Goal: Browse casually

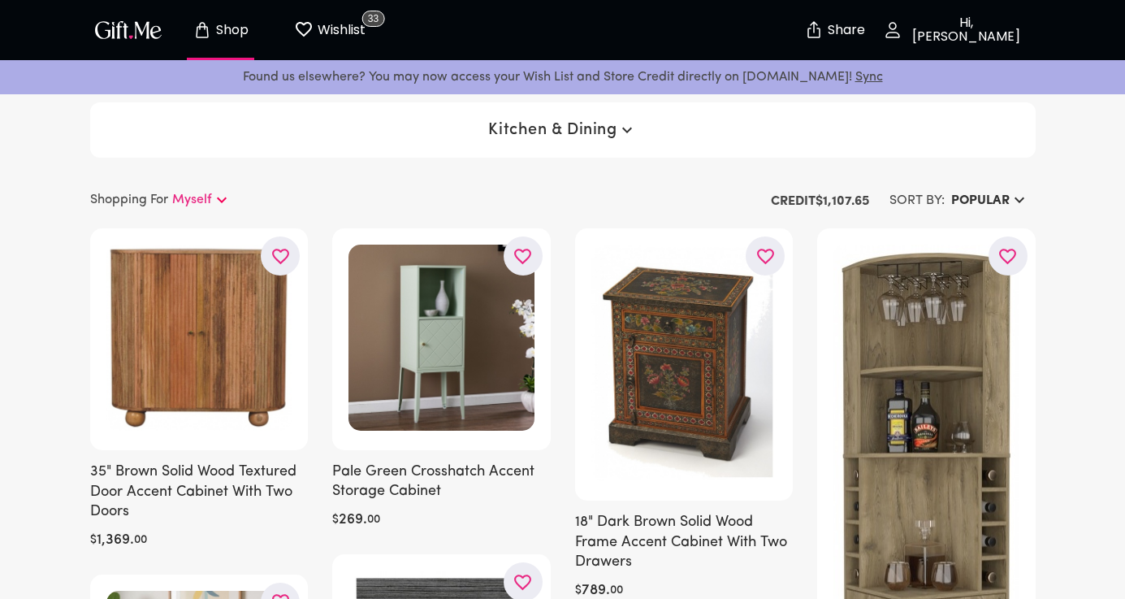
click at [582, 130] on span "Kitchen & Dining" at bounding box center [562, 130] width 148 height 20
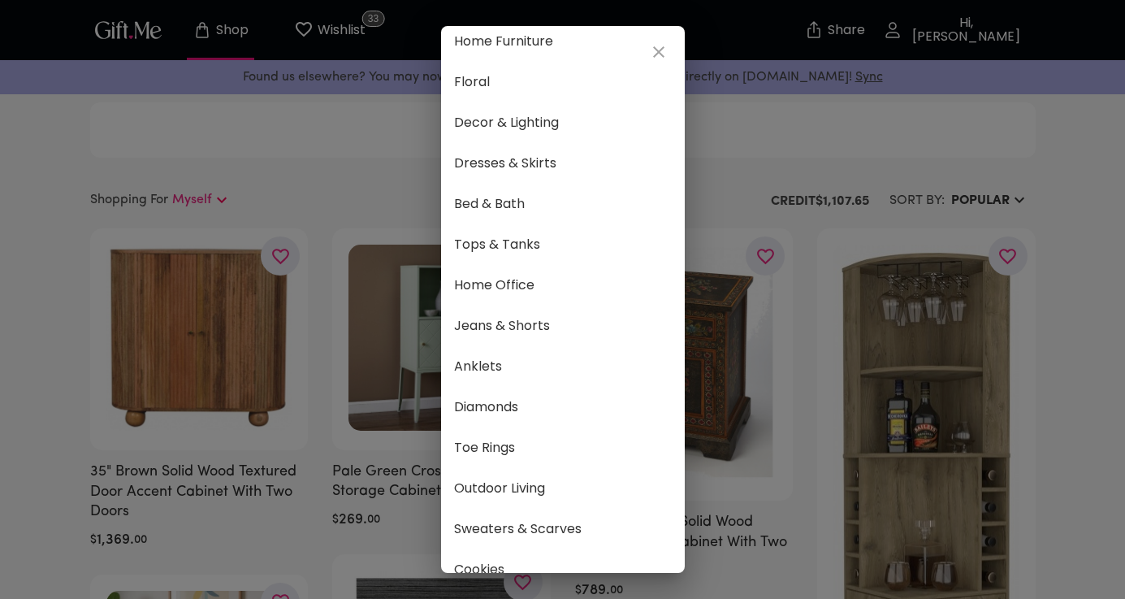
scroll to position [849, 0]
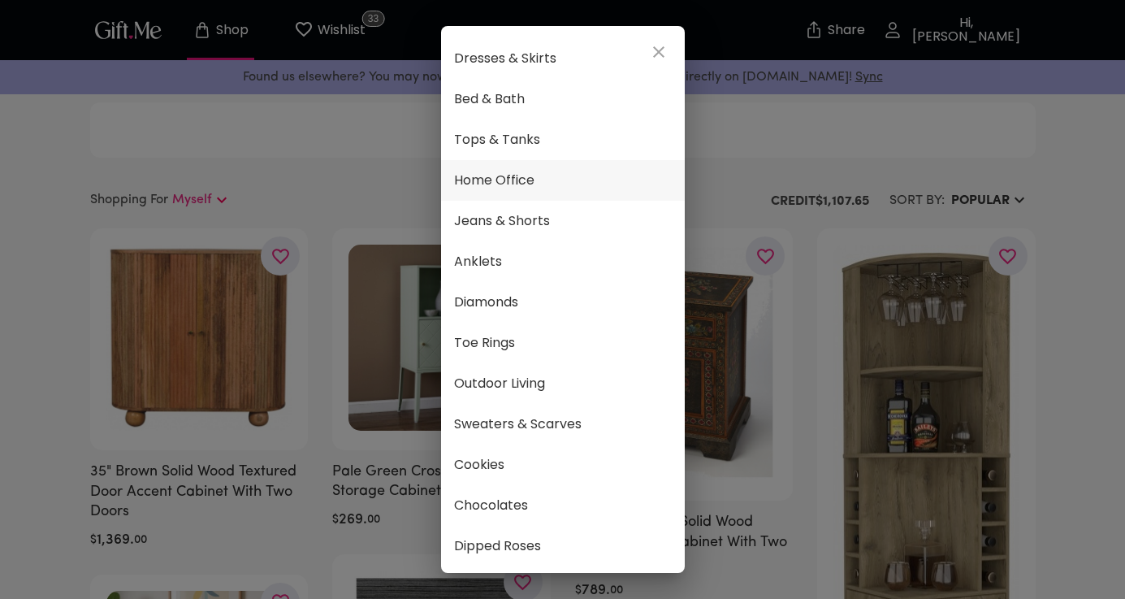
click at [505, 176] on span "Home Office" at bounding box center [563, 180] width 218 height 21
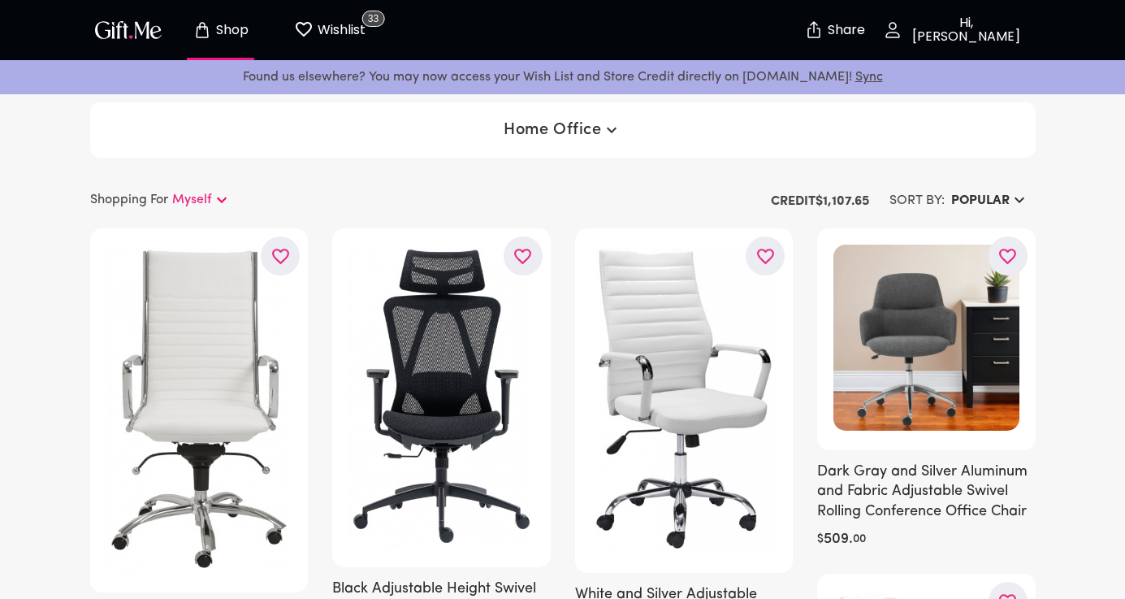
click at [566, 126] on span "Home Office" at bounding box center [562, 130] width 117 height 20
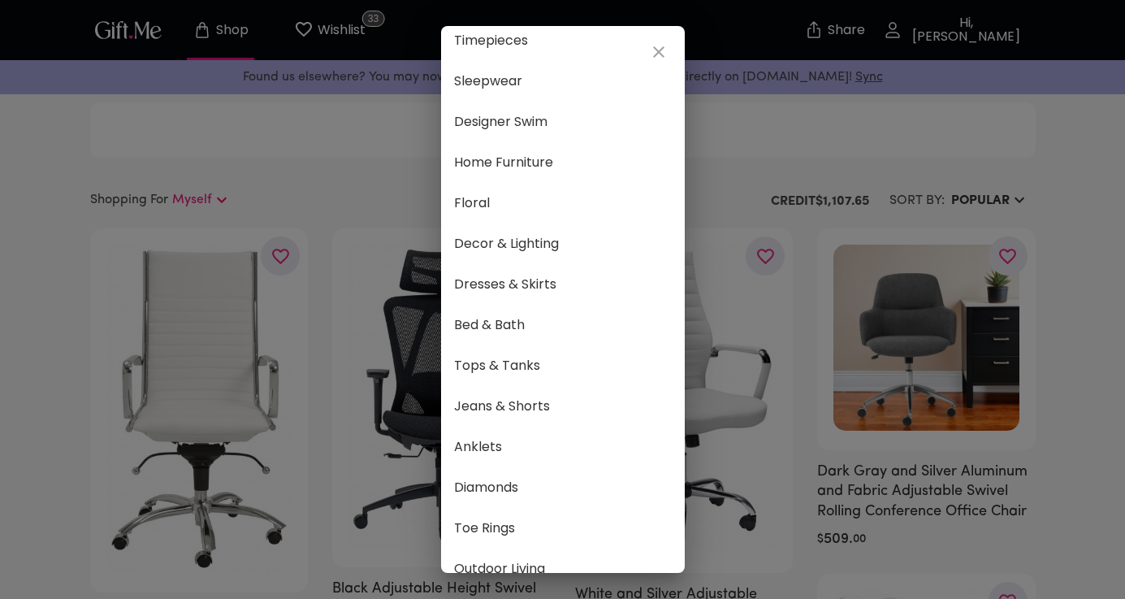
scroll to position [849, 0]
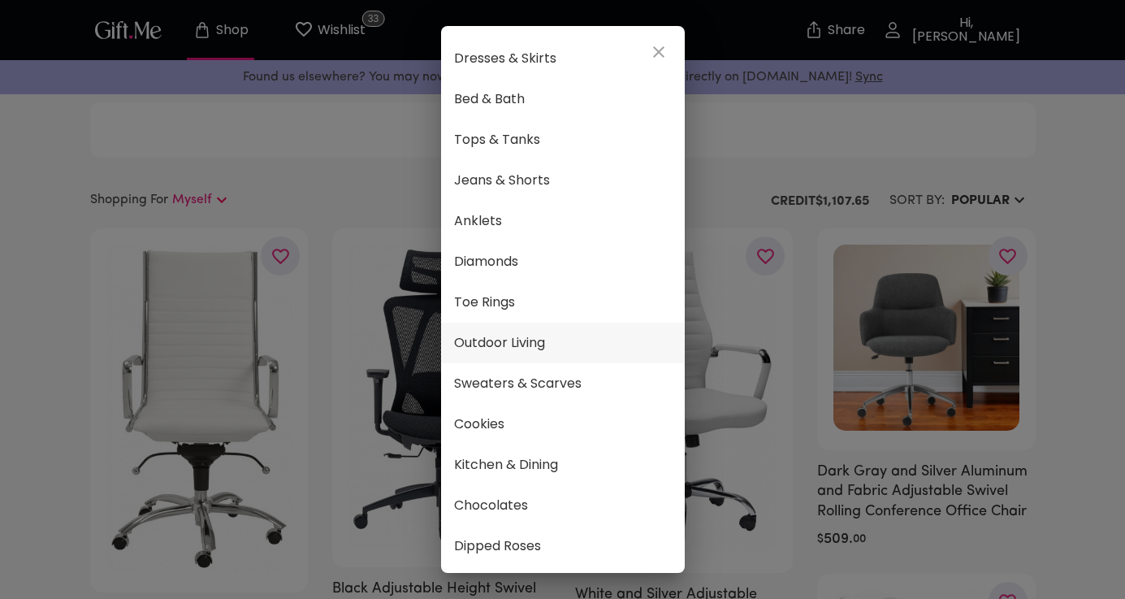
click at [538, 353] on span "Outdoor Living" at bounding box center [563, 342] width 218 height 21
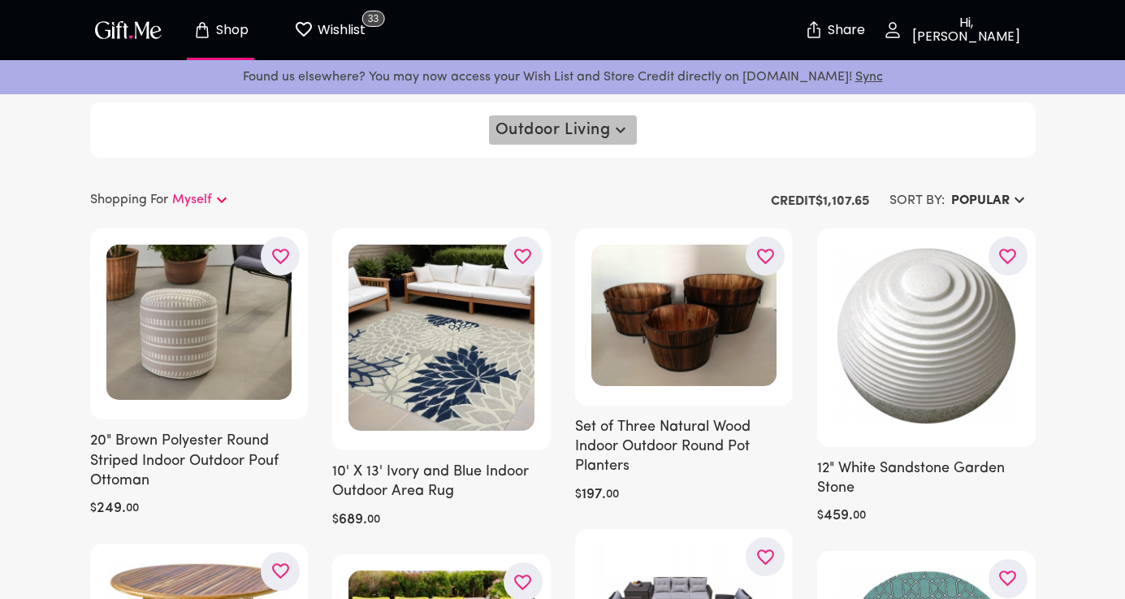
click at [544, 144] on button "Outdoor Living" at bounding box center [563, 129] width 148 height 29
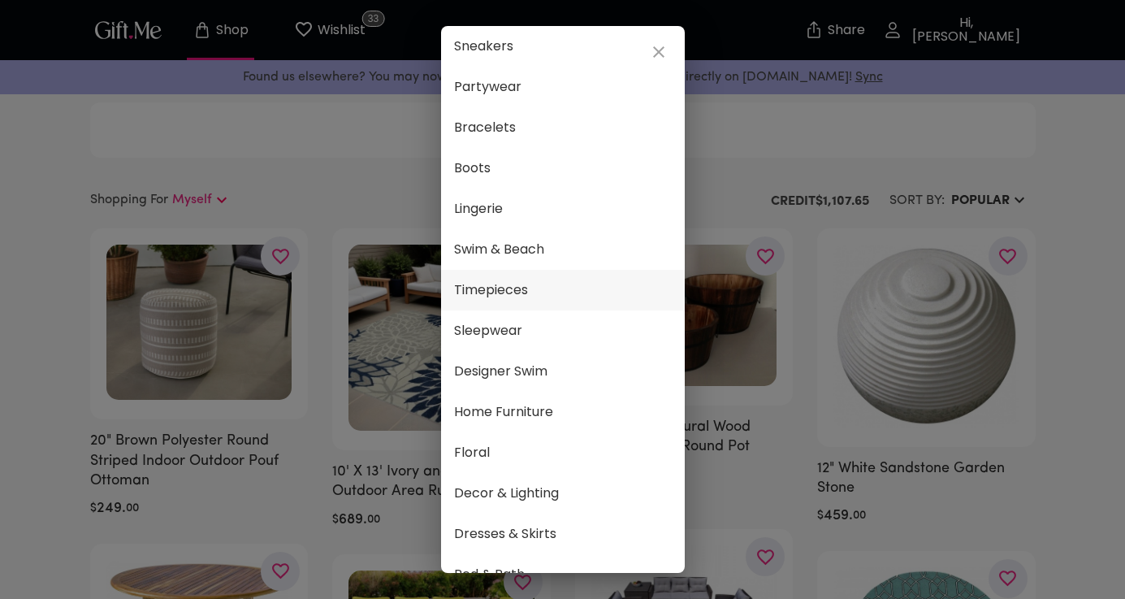
scroll to position [388, 0]
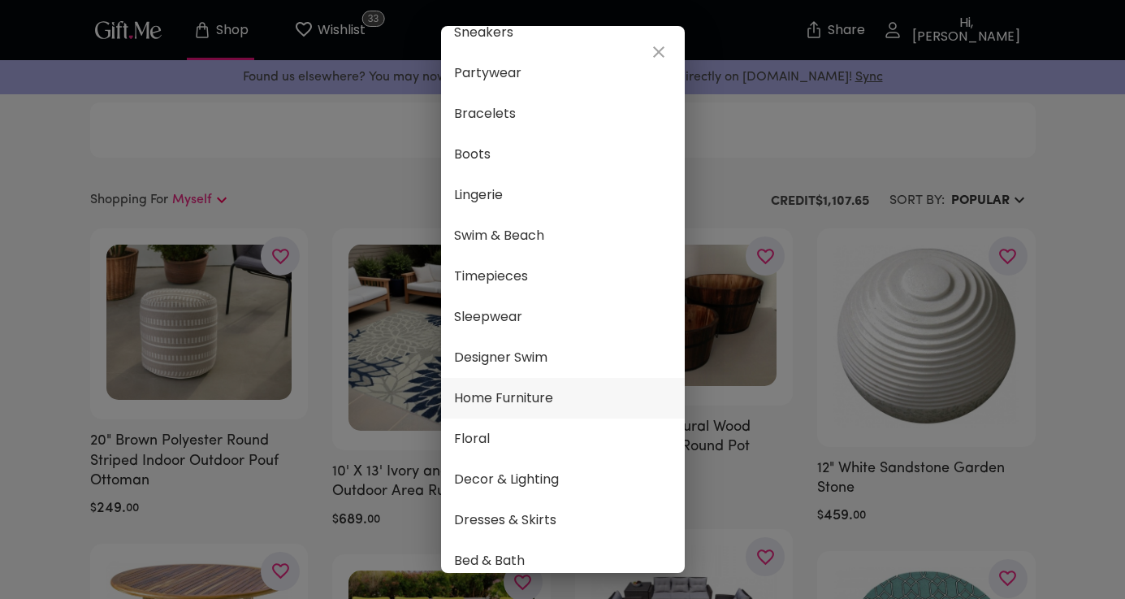
click at [557, 414] on li "Home Furniture" at bounding box center [563, 398] width 244 height 41
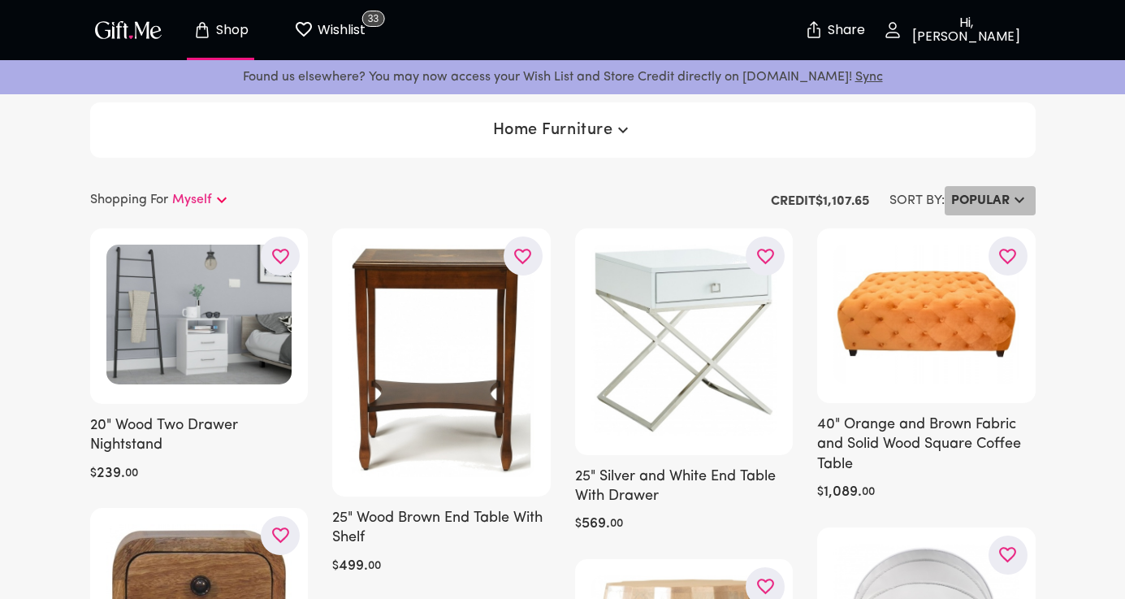
click at [1007, 193] on h6 "Popular" at bounding box center [981, 201] width 59 height 20
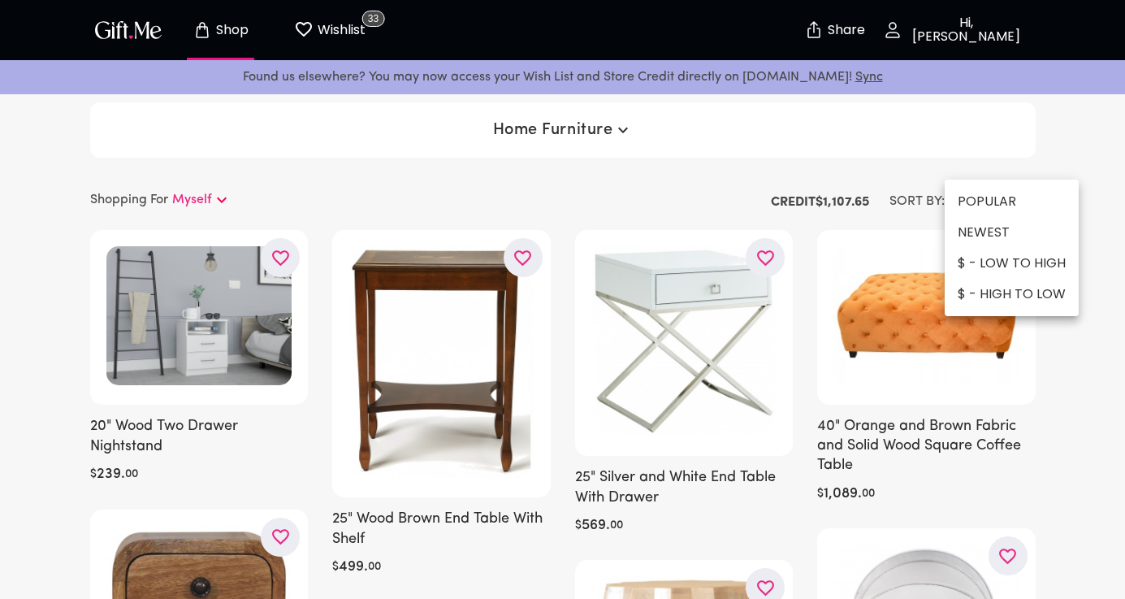
click at [1062, 387] on div at bounding box center [562, 299] width 1125 height 599
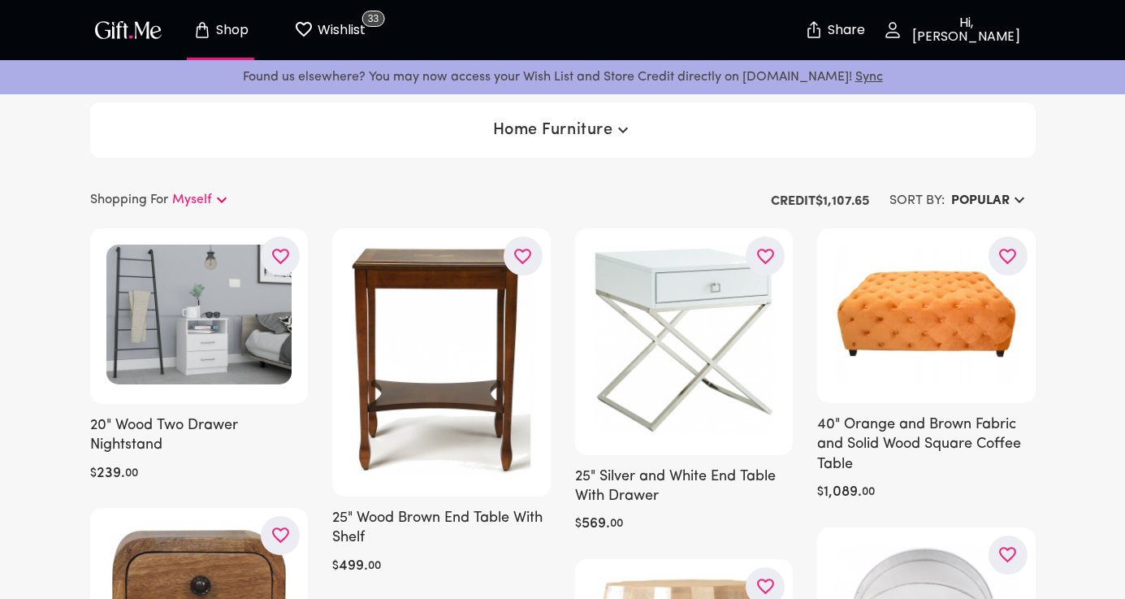
click at [1016, 192] on icon "button" at bounding box center [1020, 200] width 20 height 20
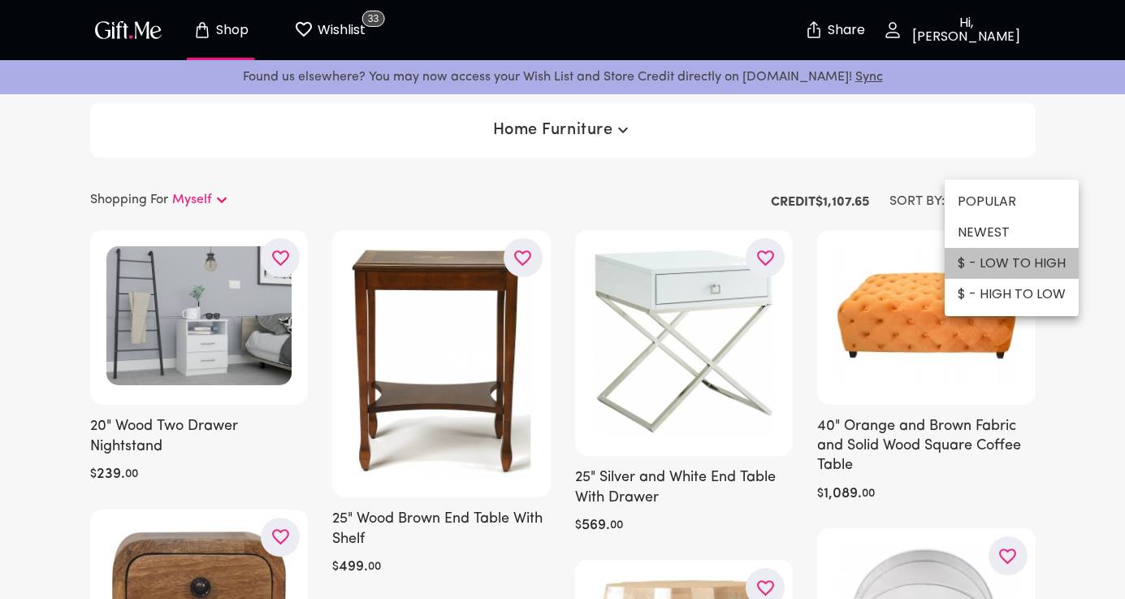
click at [1015, 259] on li "$ - LOW TO HIGH" at bounding box center [1012, 263] width 134 height 31
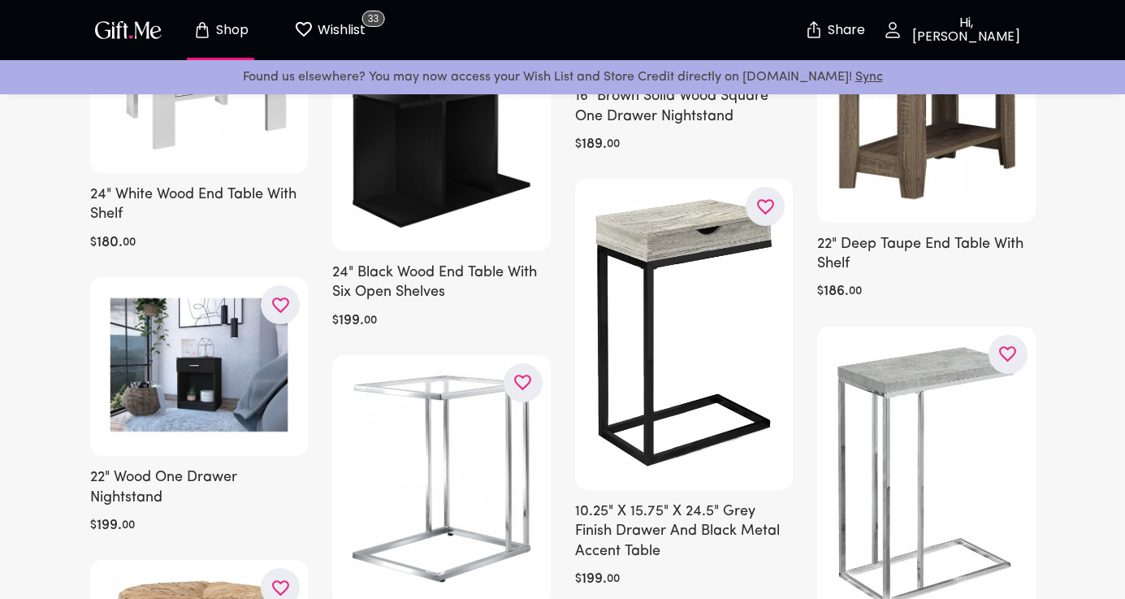
scroll to position [2036, 0]
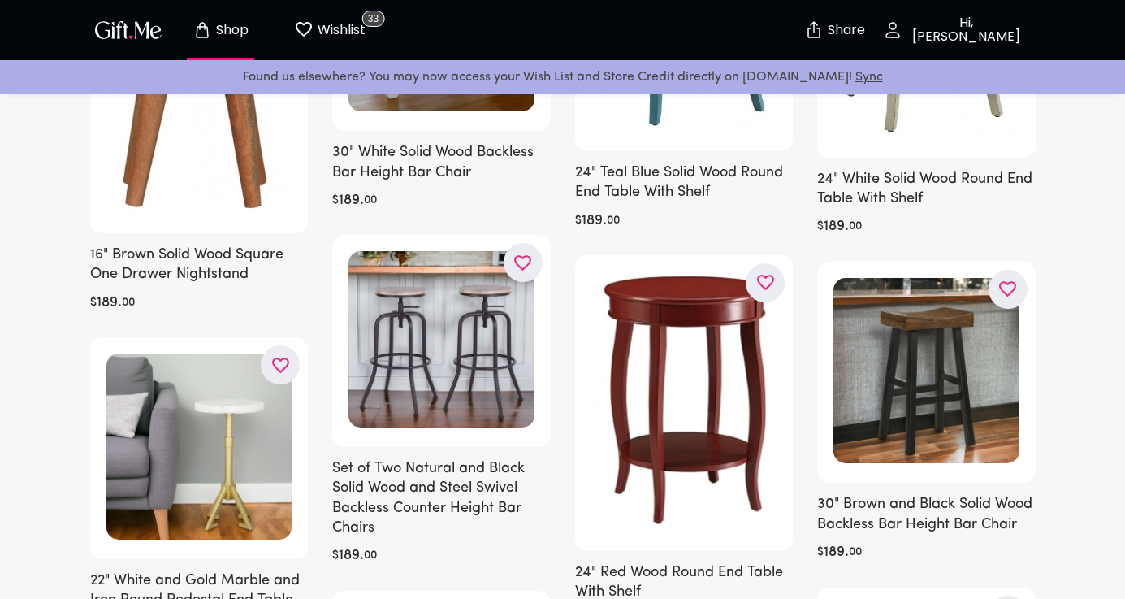
scroll to position [0, 0]
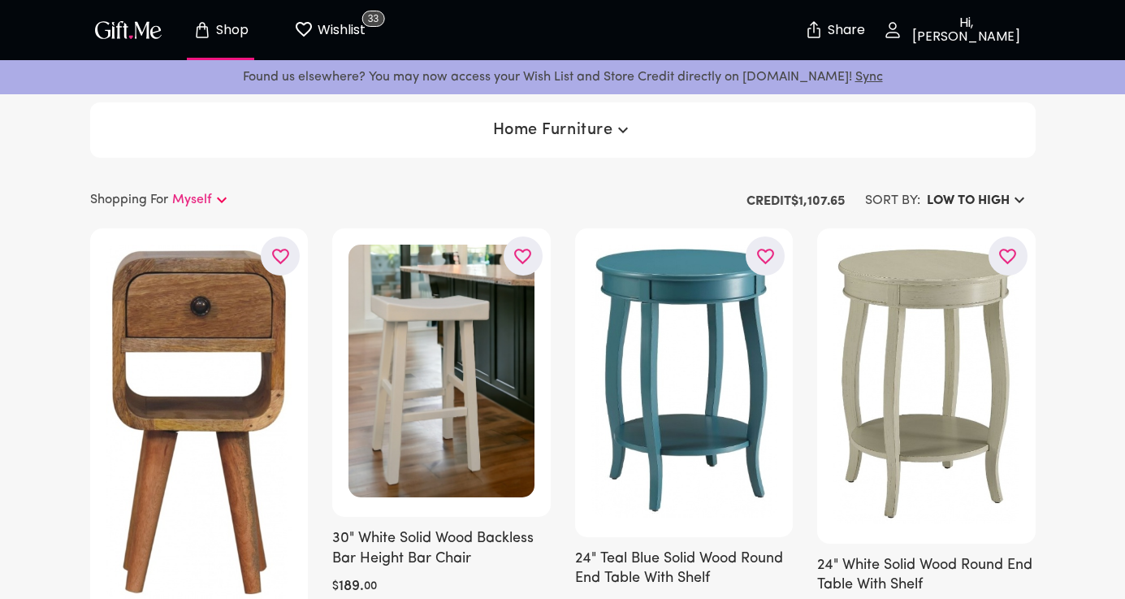
click at [513, 138] on span "Home Furniture" at bounding box center [563, 130] width 140 height 20
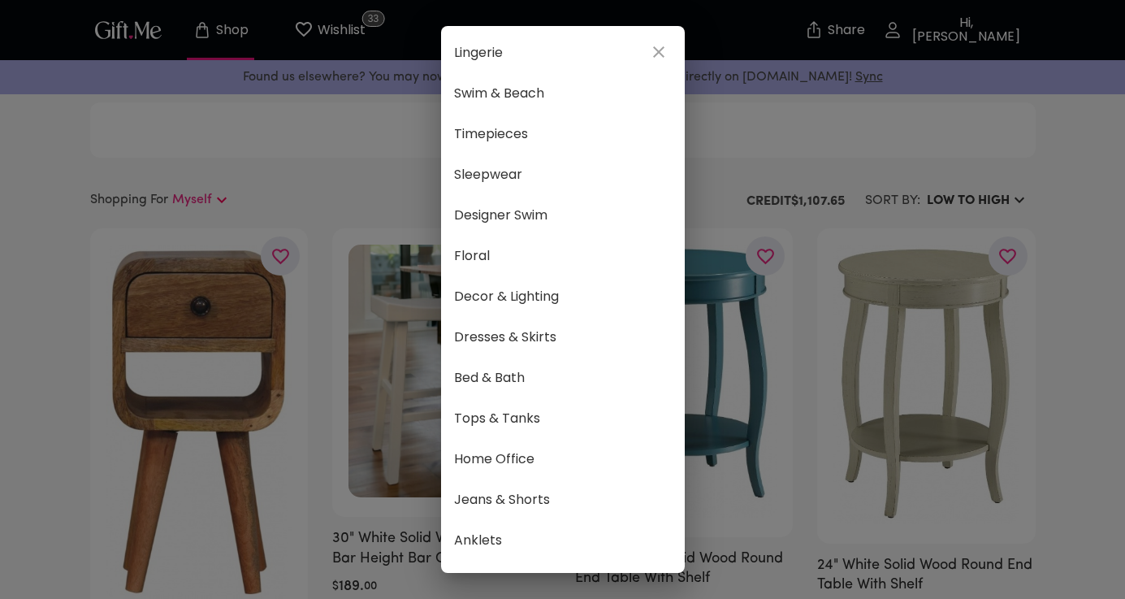
scroll to position [531, 0]
click at [574, 310] on li "Decor & Lighting" at bounding box center [563, 295] width 244 height 41
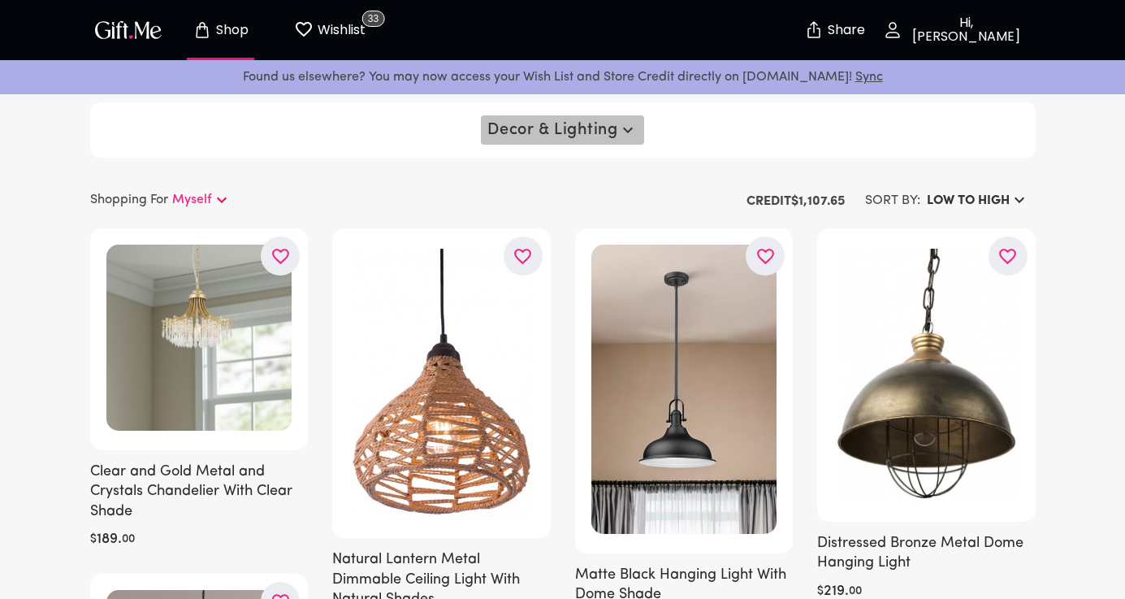
click at [583, 121] on span "Decor & Lighting" at bounding box center [563, 130] width 150 height 20
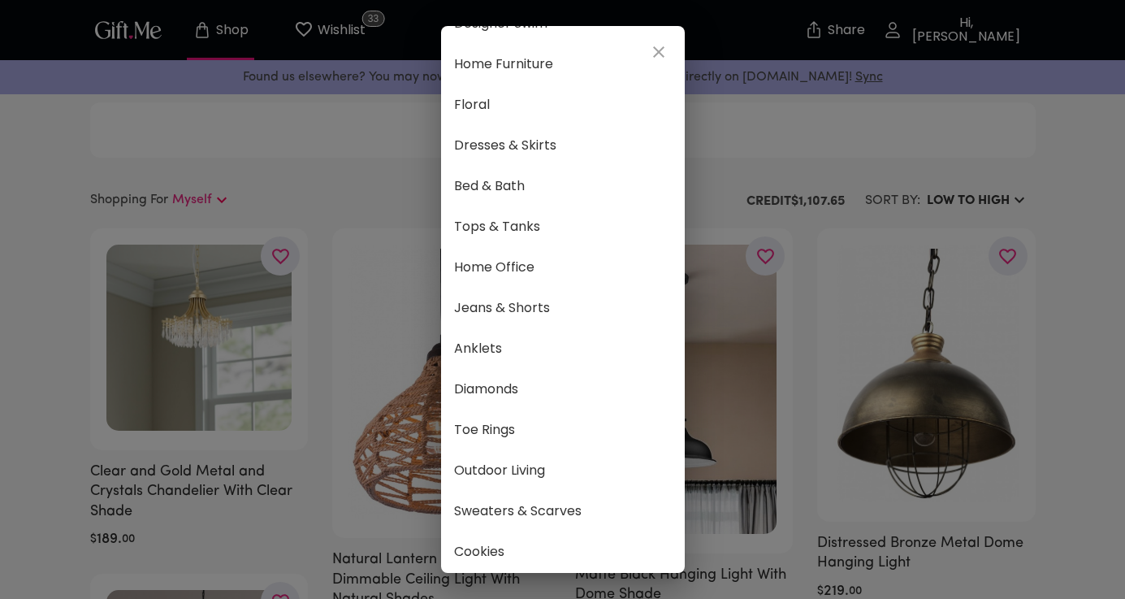
scroll to position [849, 0]
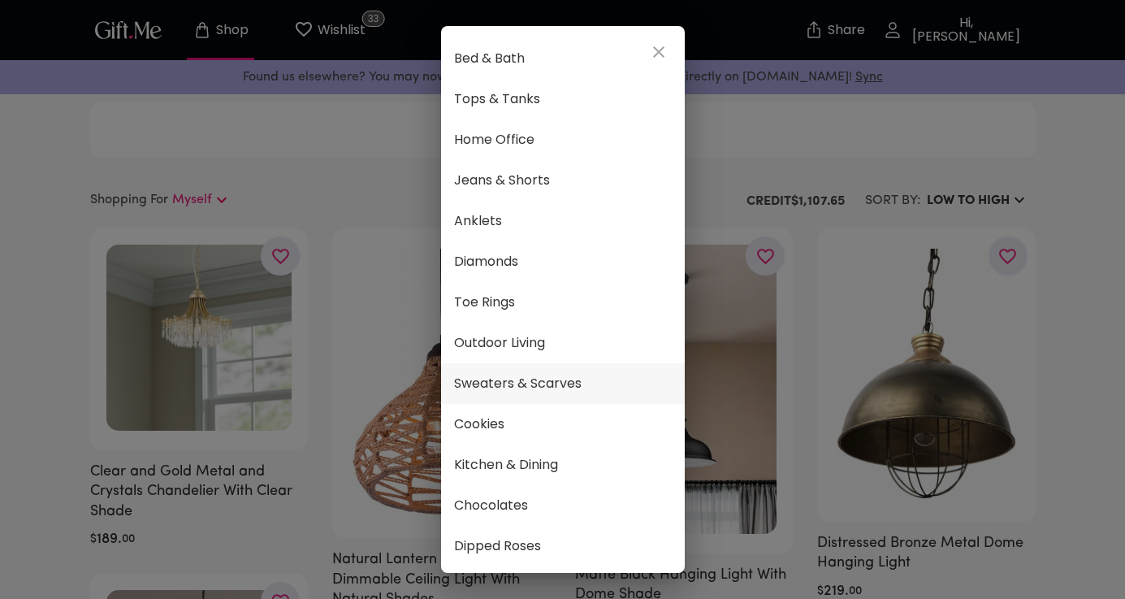
click at [544, 371] on li "Sweaters & Scarves" at bounding box center [563, 383] width 244 height 41
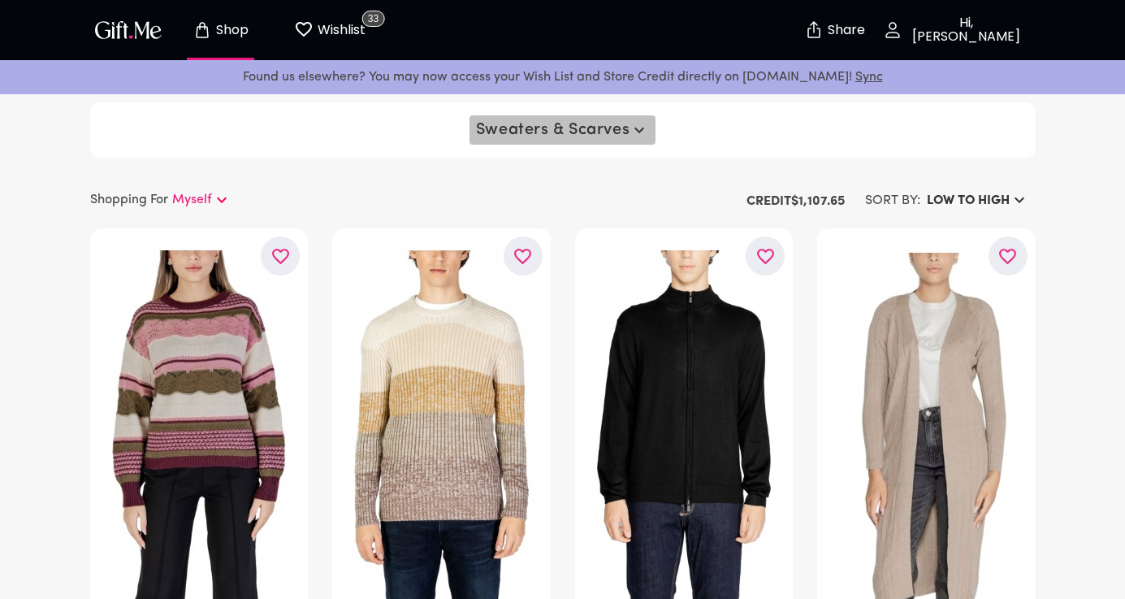
click at [556, 141] on button "Sweaters & Scarves" at bounding box center [563, 129] width 186 height 29
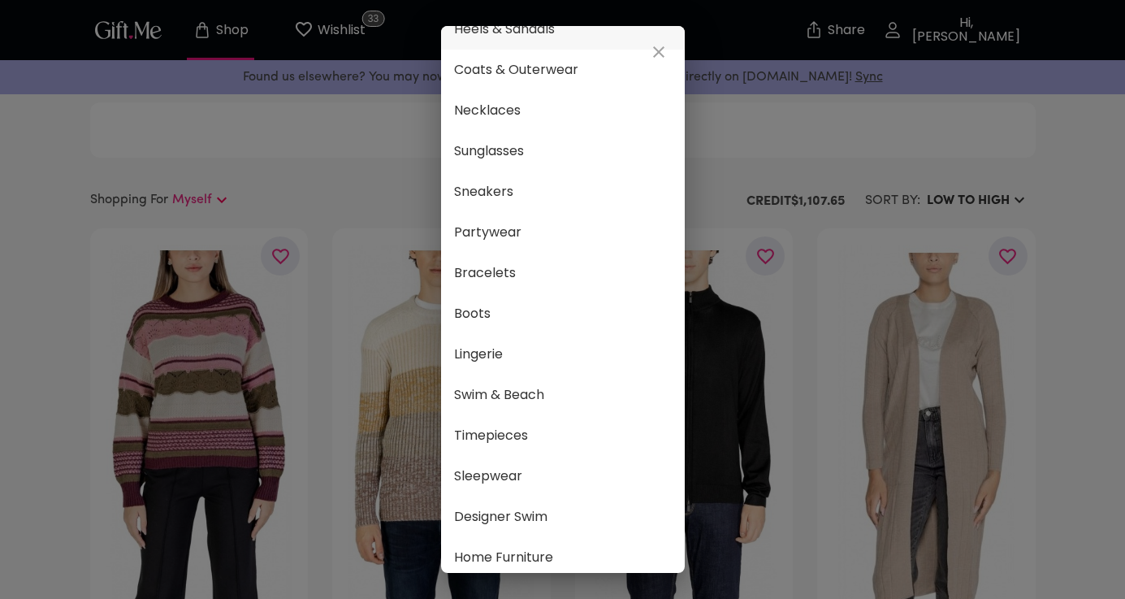
scroll to position [292, 0]
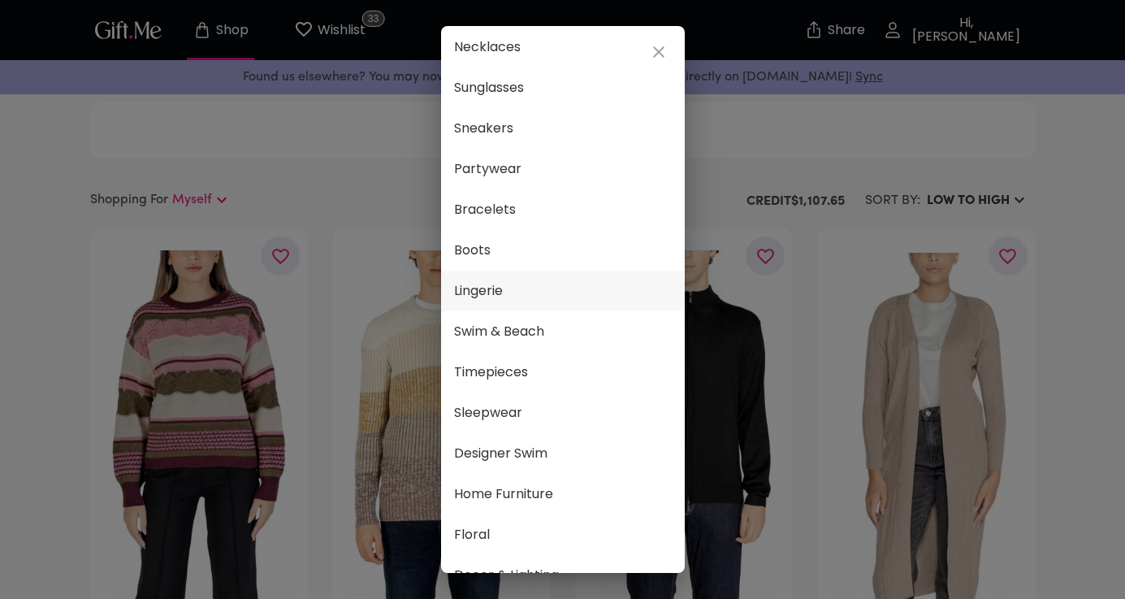
click at [555, 290] on span "Lingerie" at bounding box center [563, 290] width 218 height 21
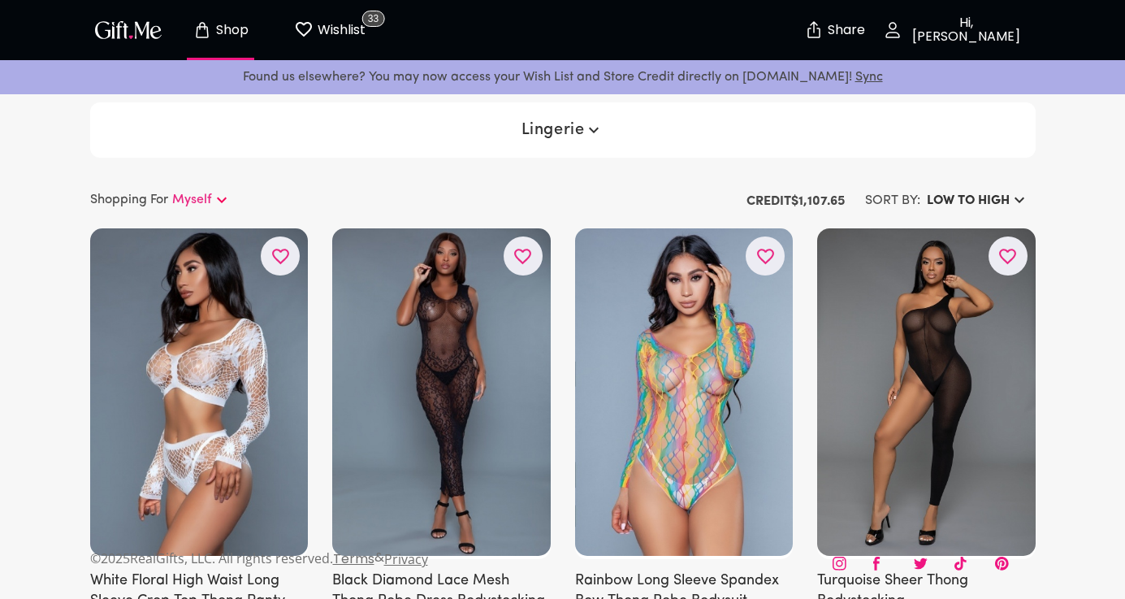
click at [553, 137] on span "Lingerie" at bounding box center [563, 130] width 83 height 20
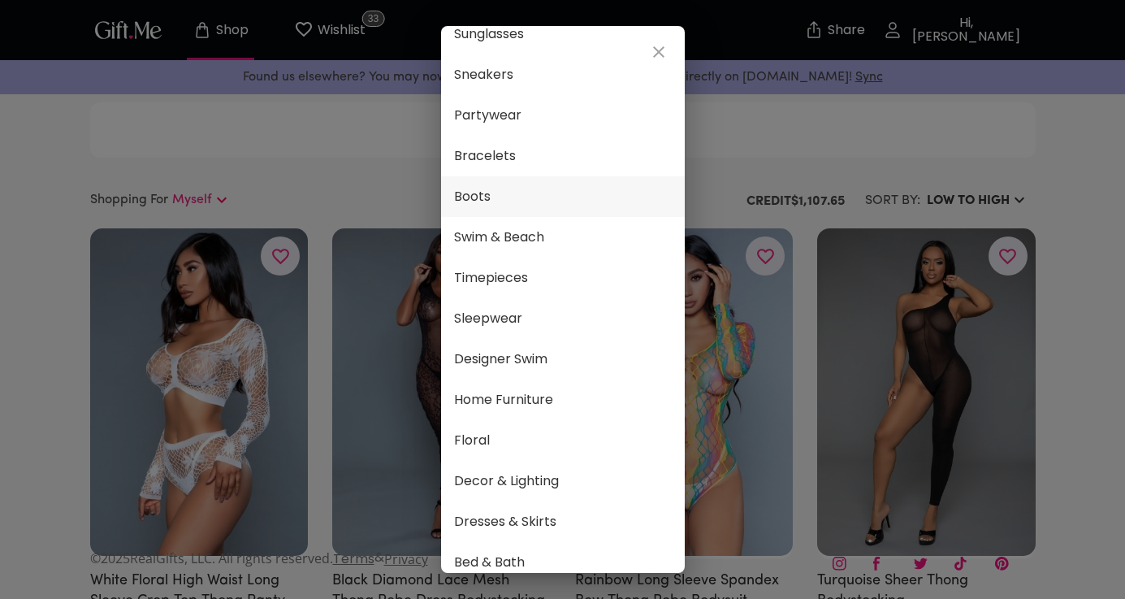
scroll to position [319, 0]
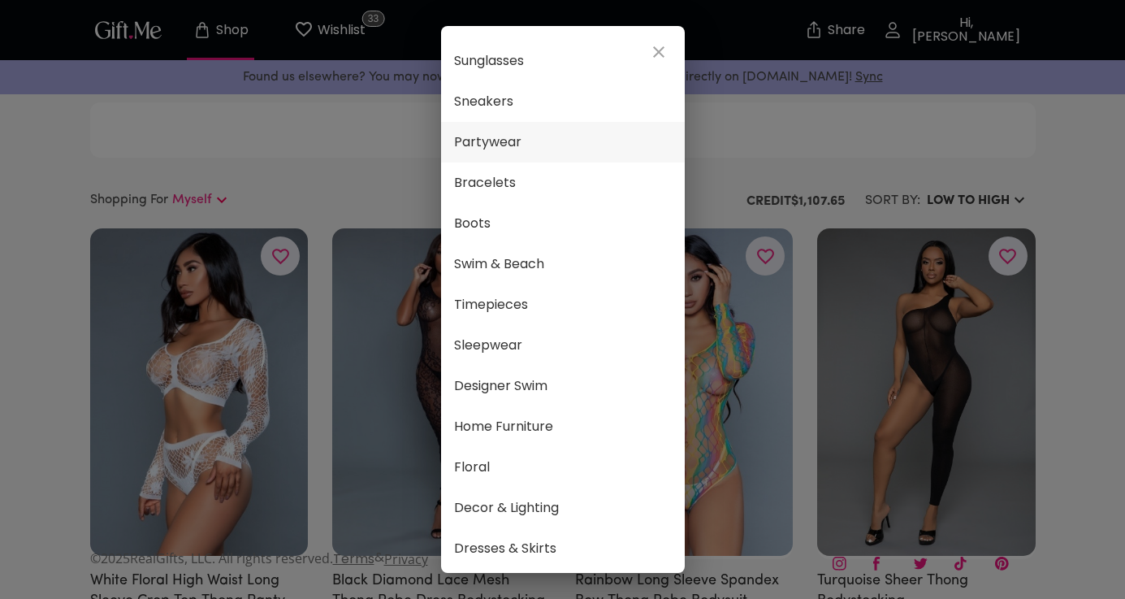
click at [545, 157] on li "Partywear" at bounding box center [563, 142] width 244 height 41
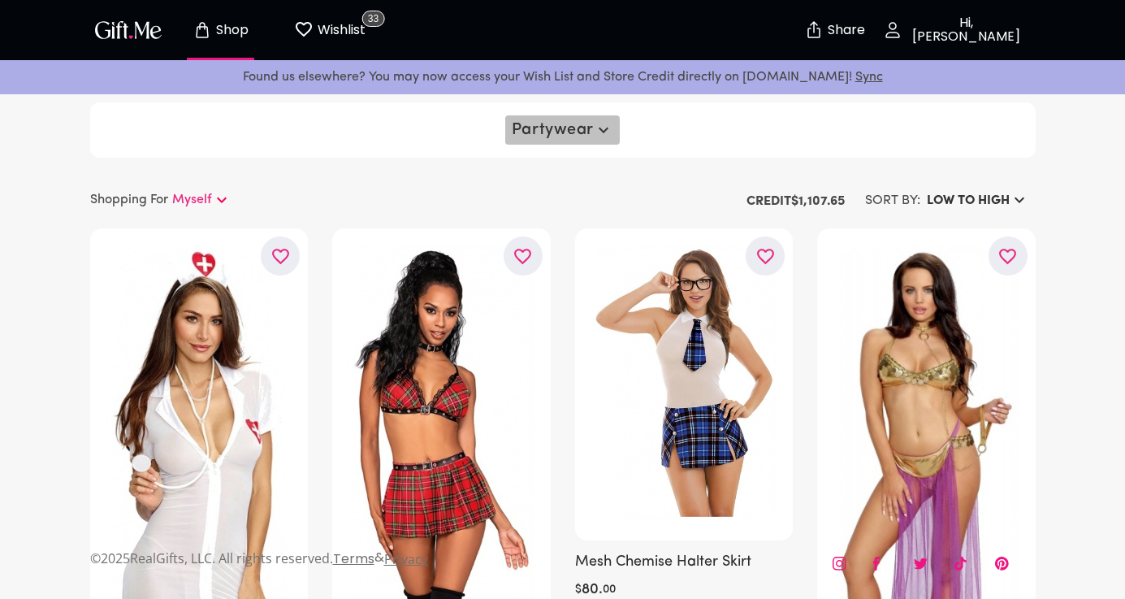
click at [541, 133] on span "Partywear" at bounding box center [563, 130] width 102 height 20
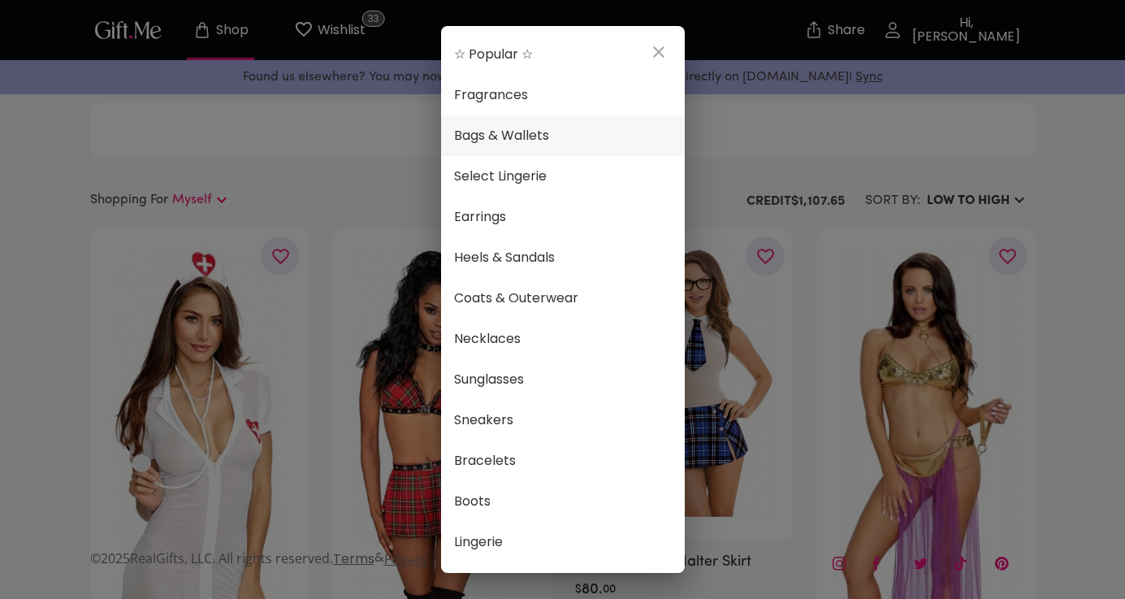
click at [585, 152] on li "Bags & Wallets" at bounding box center [563, 135] width 244 height 41
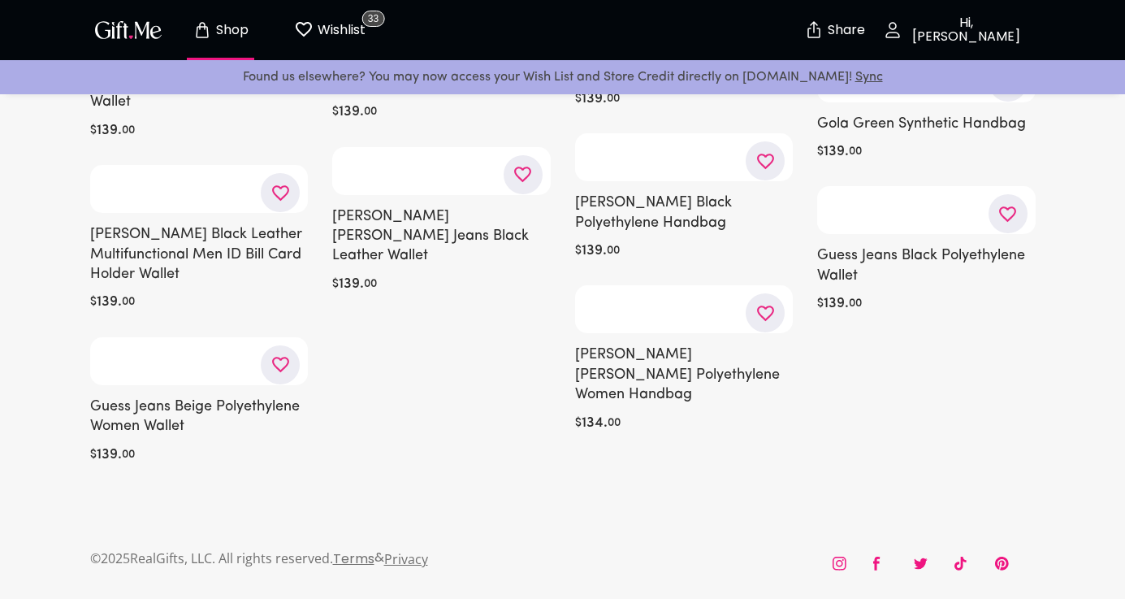
scroll to position [12355, 0]
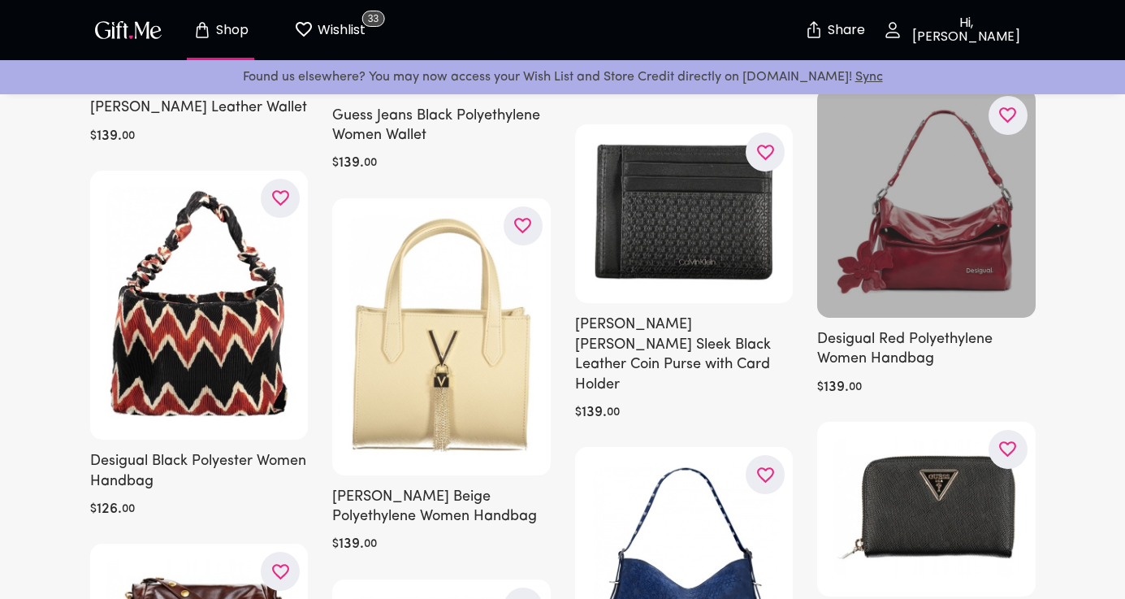
click at [957, 232] on div at bounding box center [926, 203] width 219 height 230
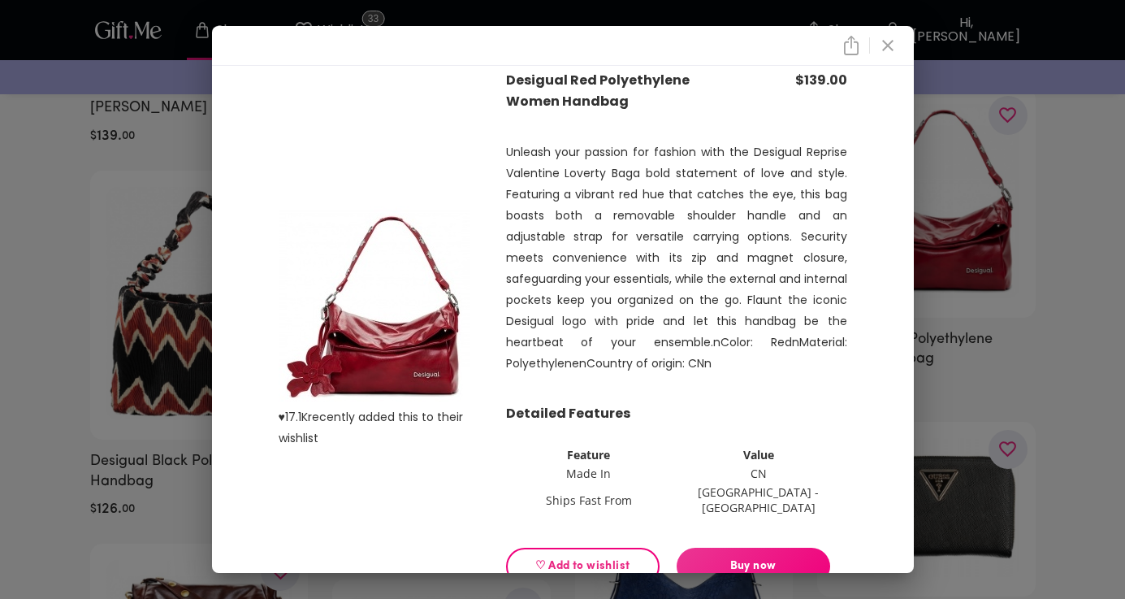
scroll to position [22, 0]
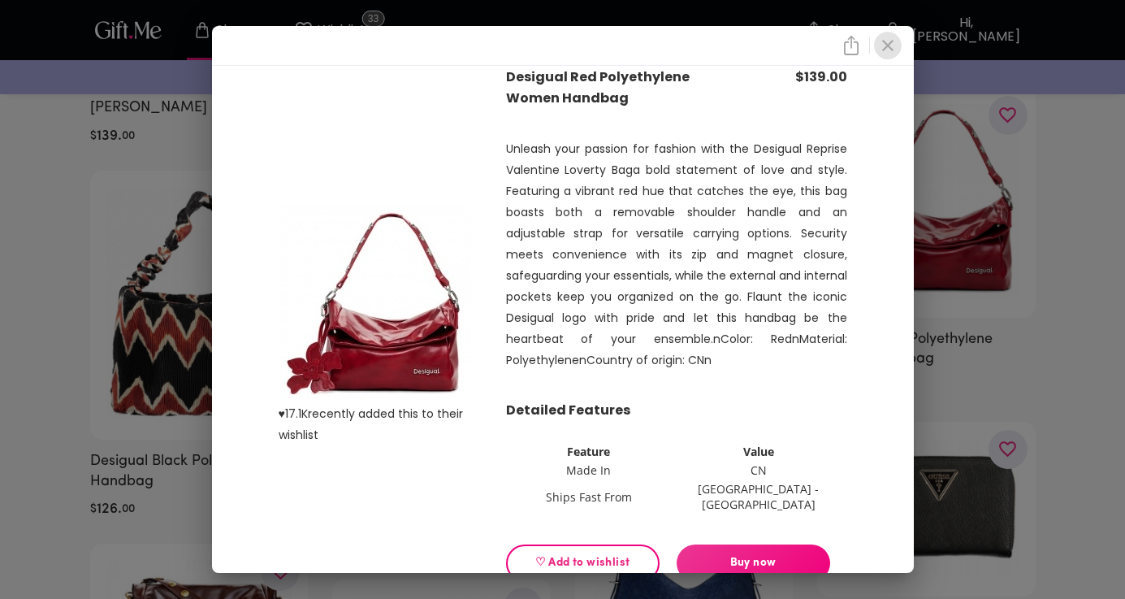
click at [895, 42] on icon "close" at bounding box center [888, 46] width 20 height 20
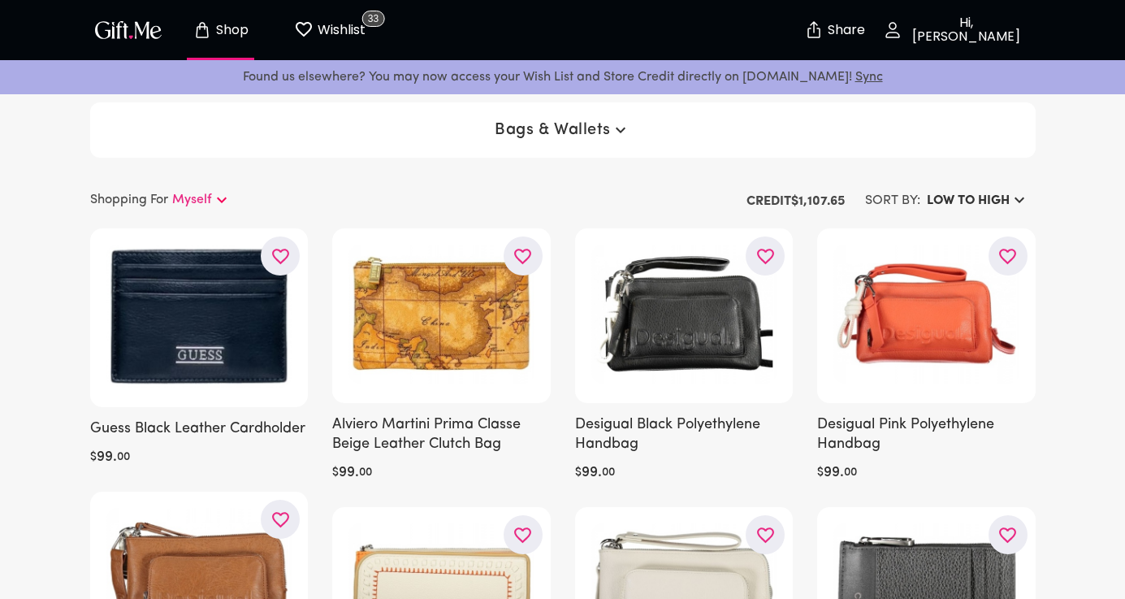
click at [522, 129] on span "Bags & Wallets" at bounding box center [563, 130] width 136 height 20
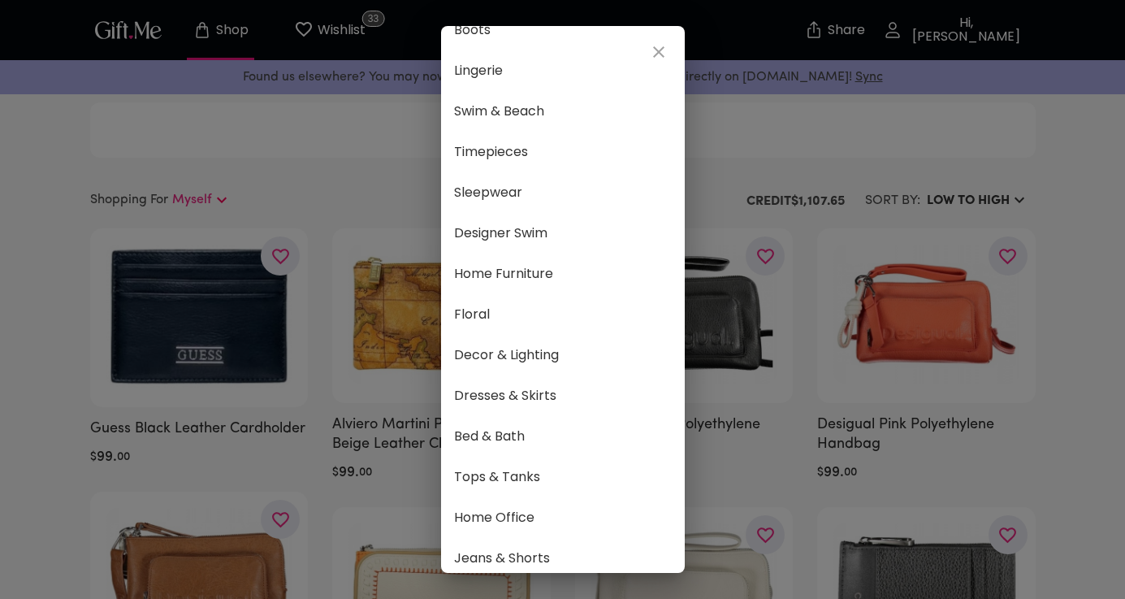
scroll to position [517, 0]
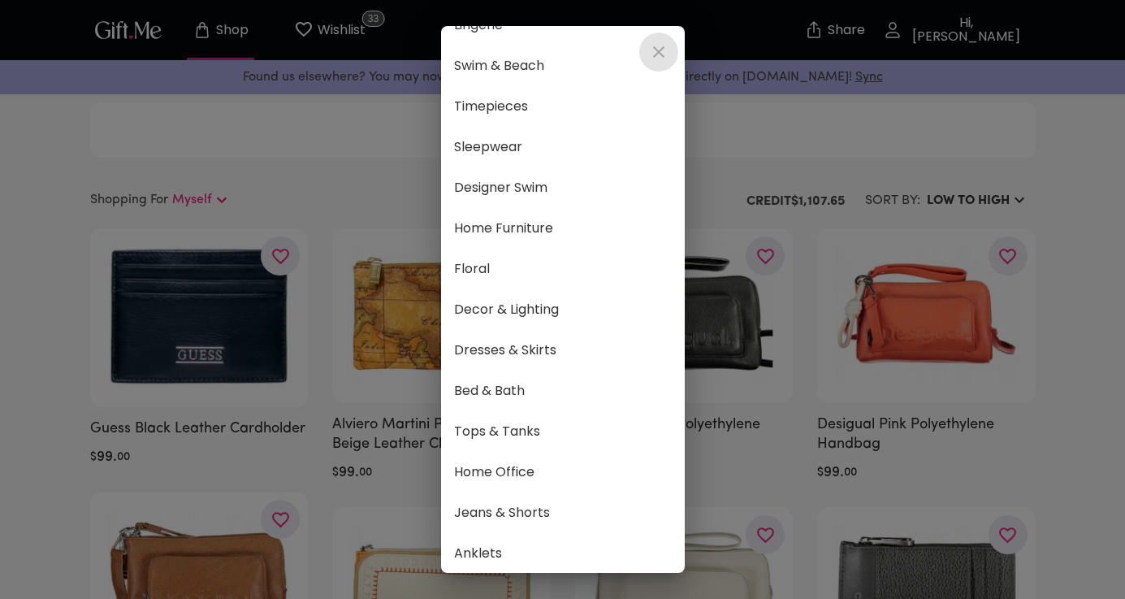
click at [653, 46] on icon "close" at bounding box center [659, 52] width 20 height 20
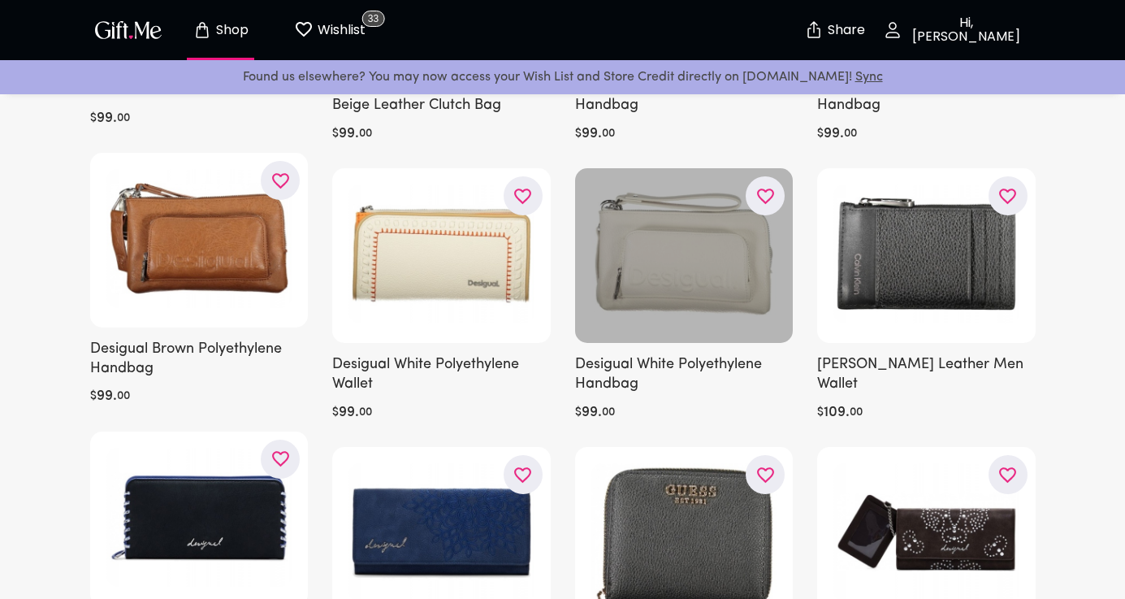
scroll to position [0, 0]
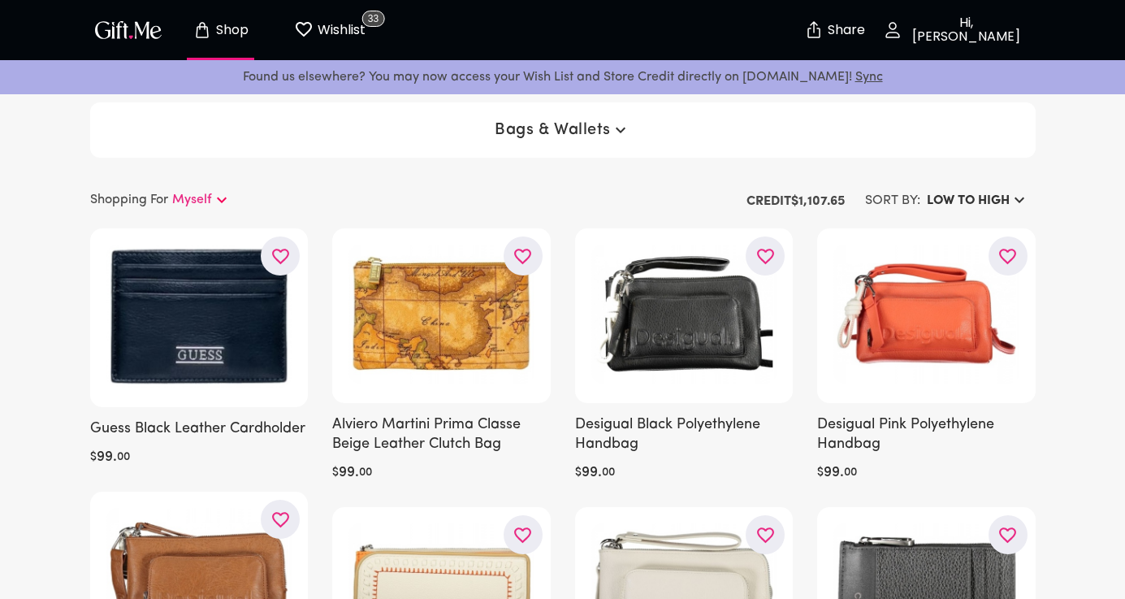
click at [563, 112] on div "Bags & Wallets" at bounding box center [563, 129] width 946 height 55
click at [564, 118] on button "Bags & Wallets" at bounding box center [562, 129] width 149 height 29
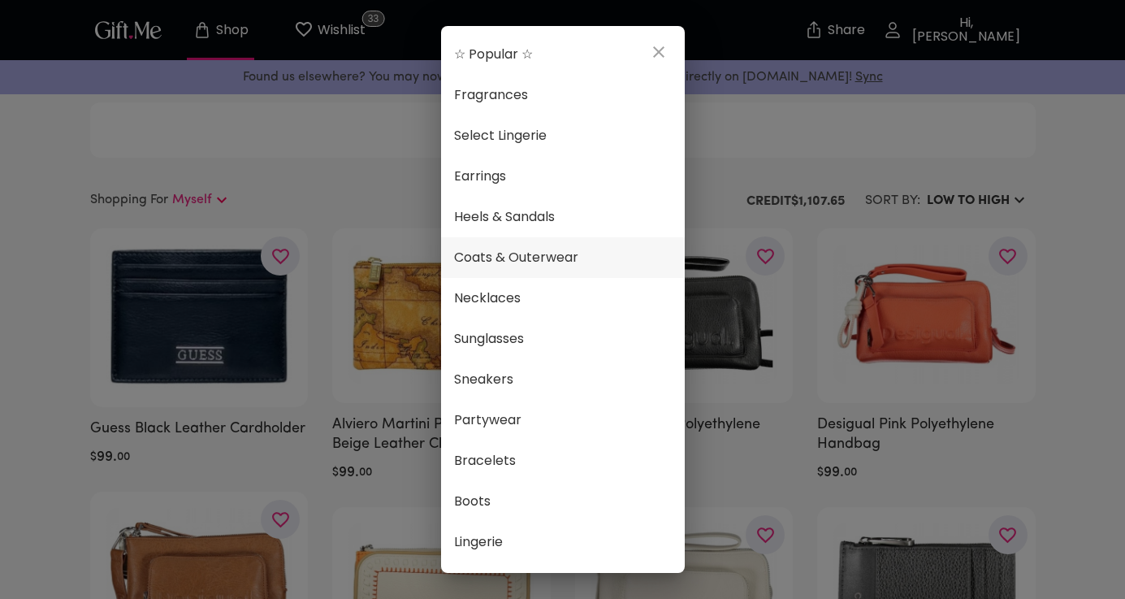
click at [577, 265] on span "Coats & Outerwear" at bounding box center [563, 257] width 218 height 21
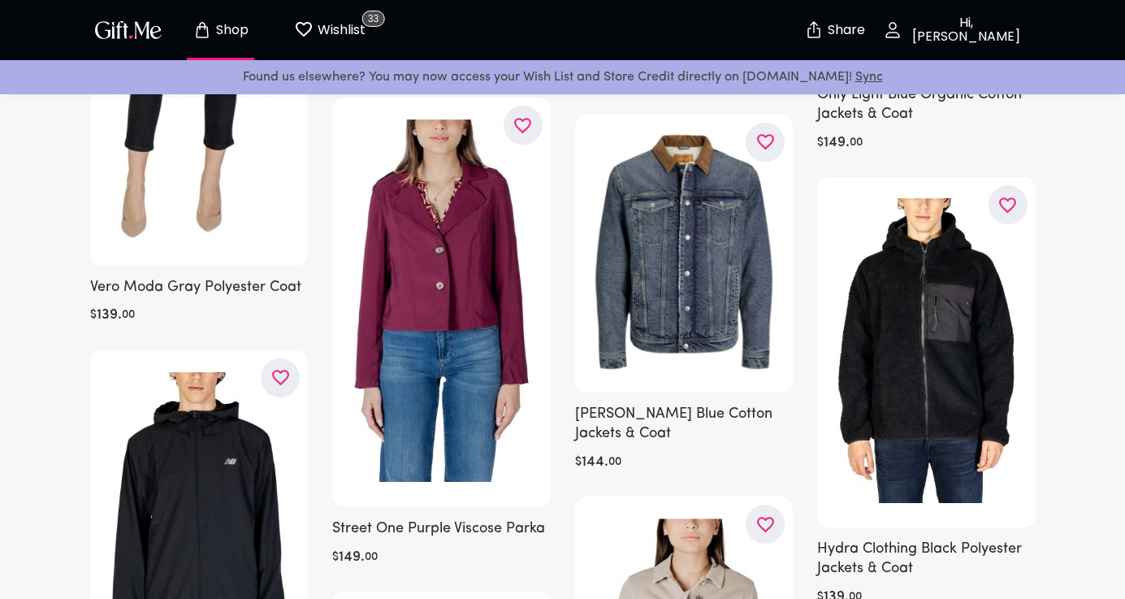
scroll to position [2288, 0]
